Goal: Task Accomplishment & Management: Use online tool/utility

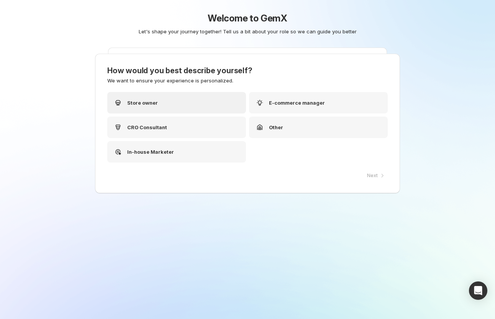
click at [191, 102] on div "Store owner" at bounding box center [176, 102] width 139 height 21
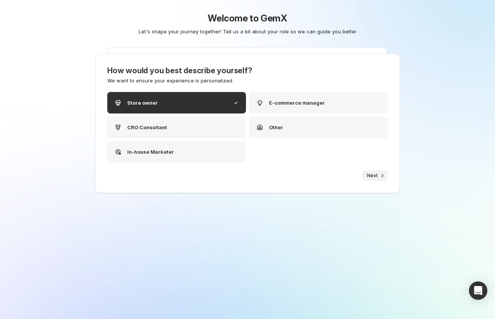
click at [378, 176] on button "Next" at bounding box center [374, 175] width 25 height 11
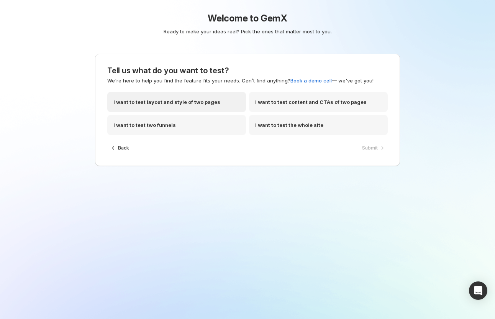
click at [143, 102] on p "I want to test layout and style of two pages" at bounding box center [166, 102] width 107 height 8
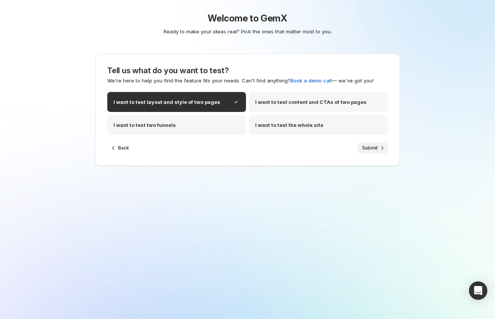
click at [369, 148] on span "Submit" at bounding box center [370, 148] width 16 height 6
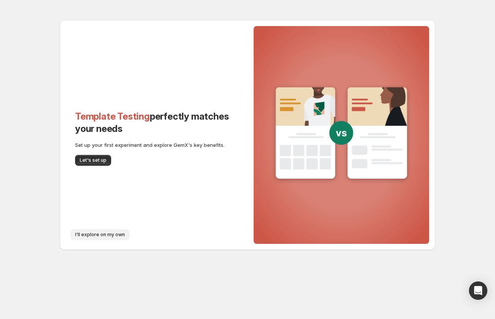
click at [88, 231] on span "I'll explore on my own" at bounding box center [100, 234] width 50 height 6
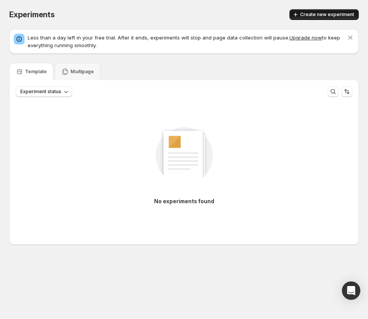
click at [308, 11] on button "Create new experiment" at bounding box center [323, 14] width 69 height 11
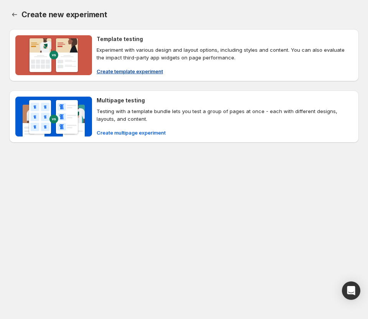
click at [143, 68] on span "Create template experiment" at bounding box center [130, 71] width 66 height 8
